Goal: Information Seeking & Learning: Learn about a topic

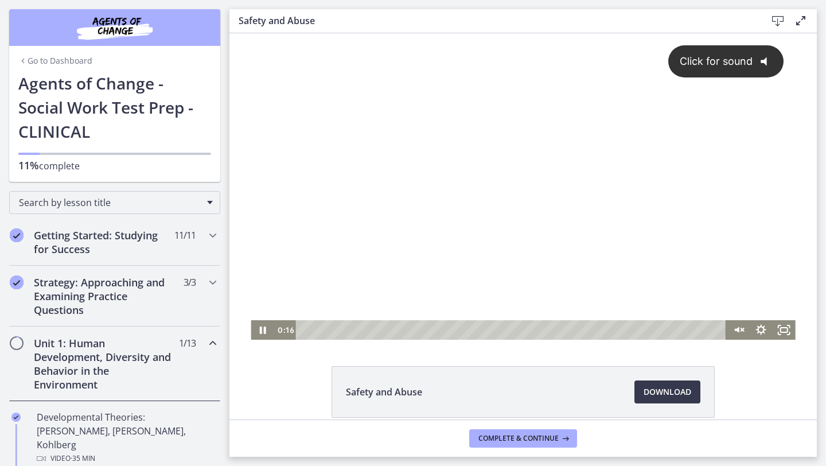
click at [550, 127] on div "Click for sound @keyframes VOLUME_SMALL_WAVE_FLASH { 0% { opacity: 0; } 33% { o…" at bounding box center [523, 176] width 545 height 287
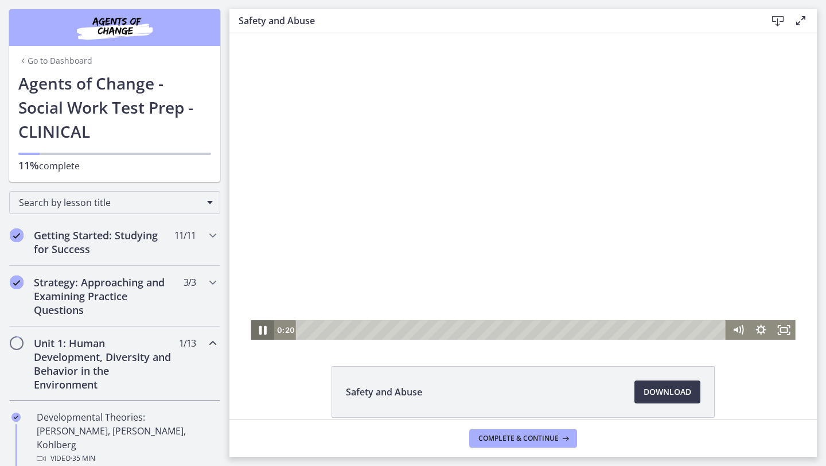
click at [267, 333] on icon "Pause" at bounding box center [262, 331] width 28 height 24
click at [266, 331] on icon "Play Video" at bounding box center [263, 330] width 23 height 20
click at [765, 331] on icon "Show settings menu" at bounding box center [761, 330] width 23 height 20
click at [782, 294] on span "1.5x" at bounding box center [776, 291] width 29 height 20
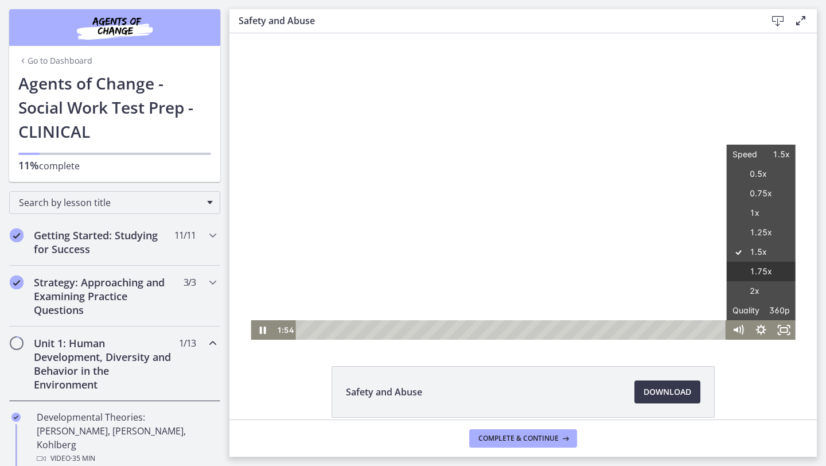
click at [768, 277] on label "1.75x" at bounding box center [761, 272] width 69 height 20
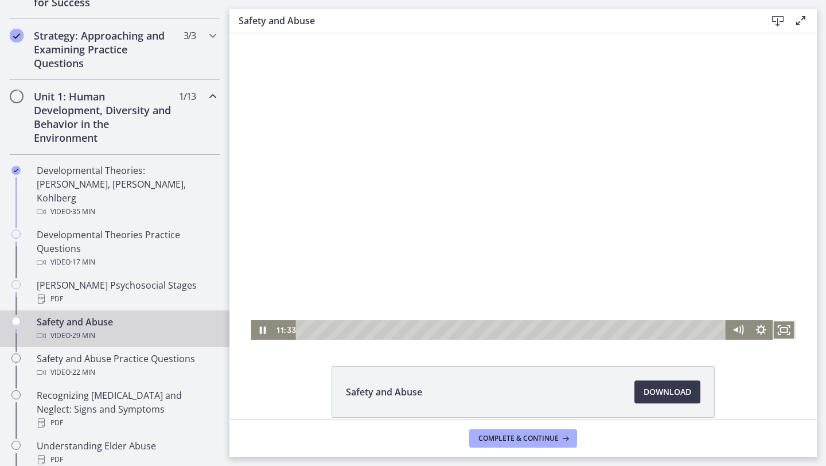
scroll to position [248, 0]
click at [470, 437] on button "Complete & continue" at bounding box center [523, 438] width 108 height 18
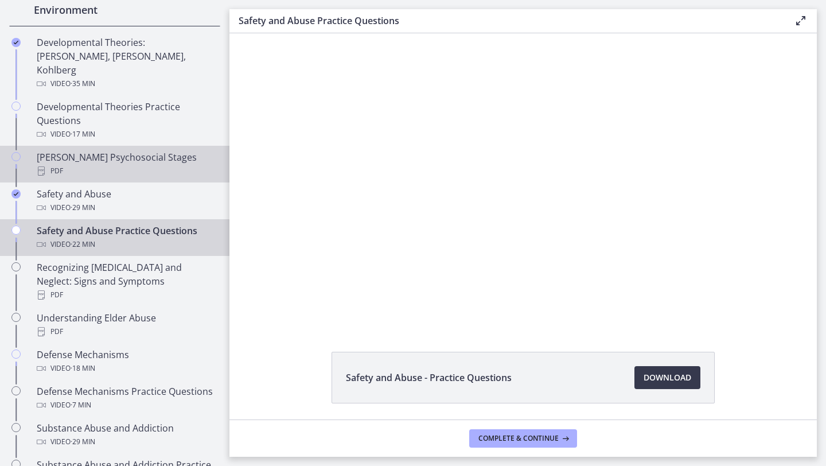
scroll to position [399, 0]
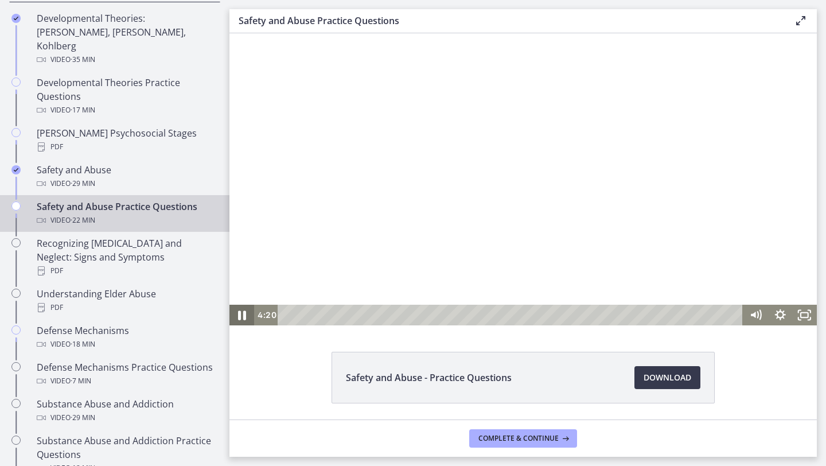
click at [243, 316] on icon "Pause" at bounding box center [242, 315] width 8 height 10
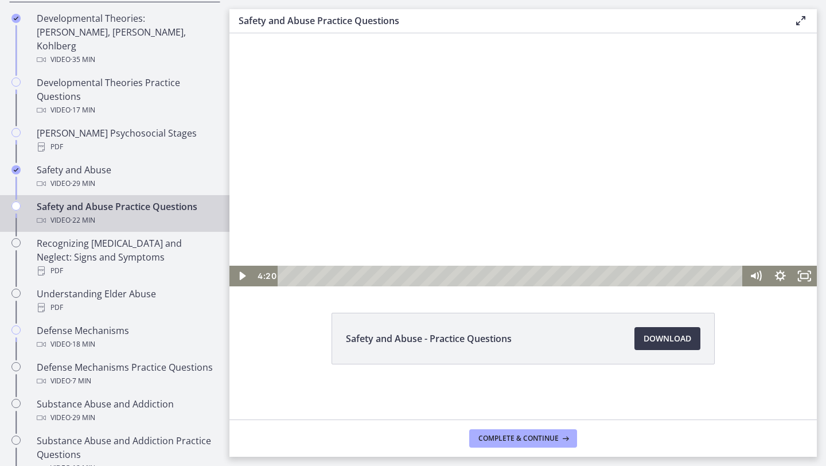
scroll to position [0, 0]
